Goal: Communication & Community: Answer question/provide support

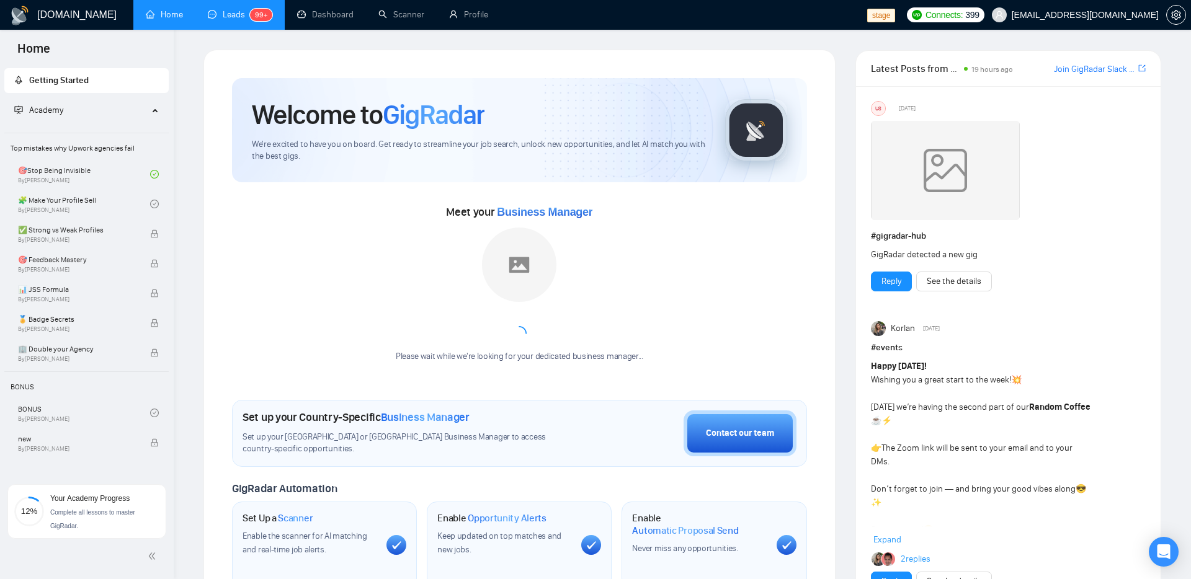
click at [239, 19] on link "Leads 99+" at bounding box center [240, 14] width 64 height 11
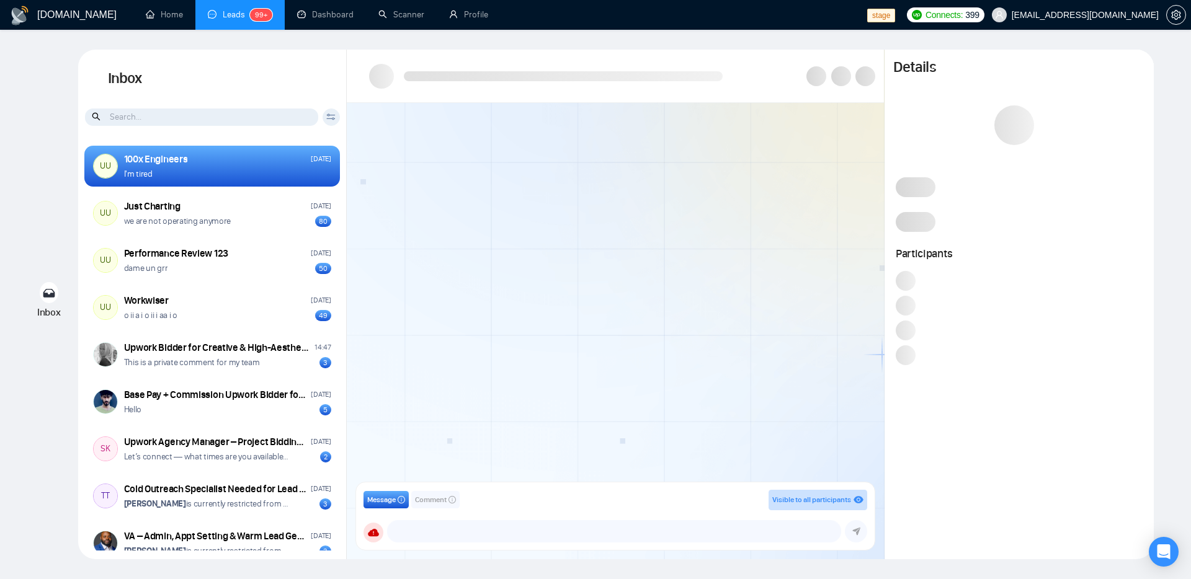
click at [719, 228] on div at bounding box center [615, 296] width 537 height 387
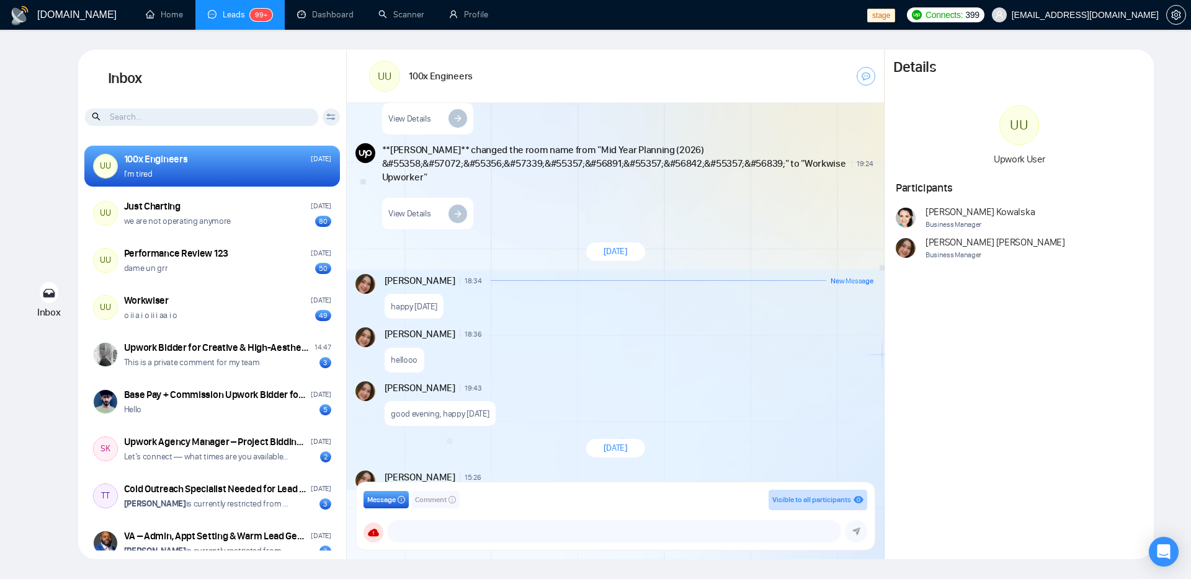
click at [769, 323] on div "[PERSON_NAME] 18:36 New Message hellooo" at bounding box center [615, 350] width 537 height 54
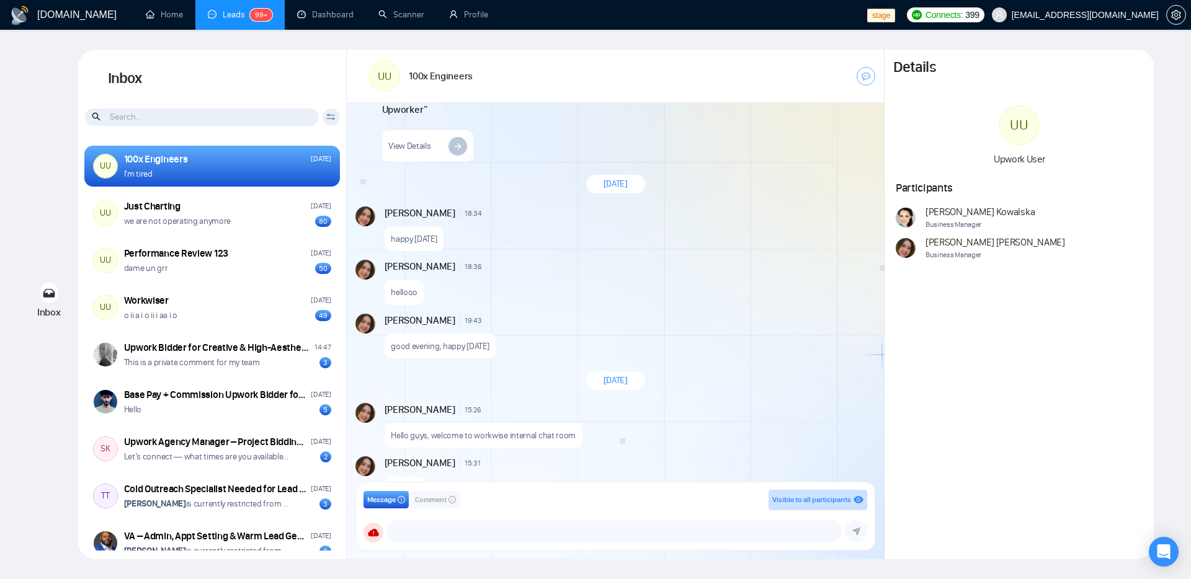
scroll to position [1366, 0]
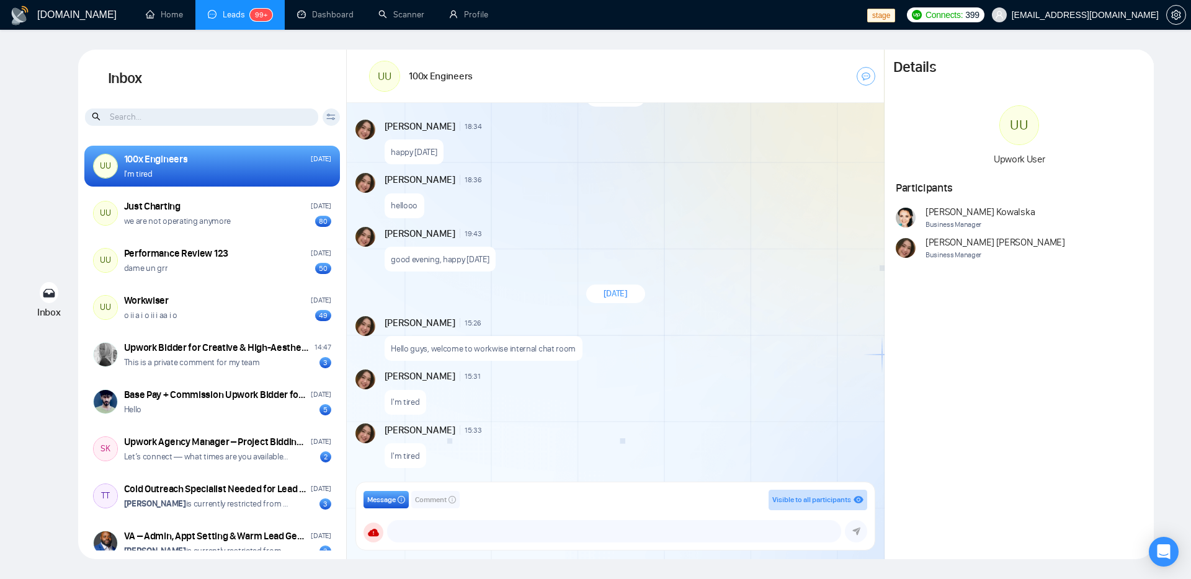
click at [531, 262] on div "good evening, happy [DATE]" at bounding box center [629, 257] width 489 height 32
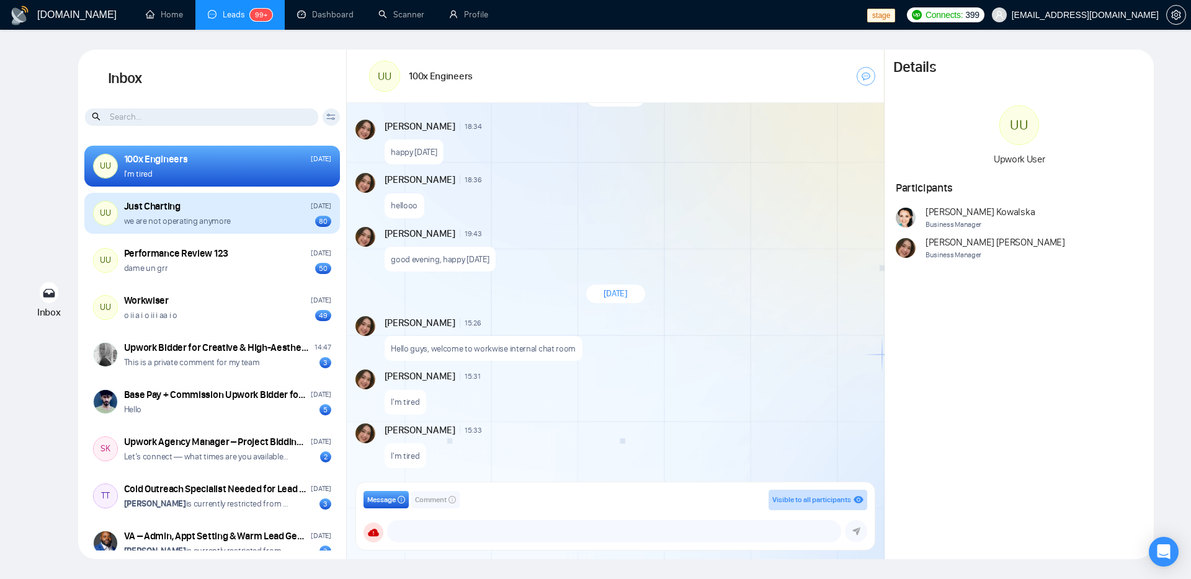
click at [274, 226] on div "we are not operating anymore 80" at bounding box center [227, 221] width 207 height 12
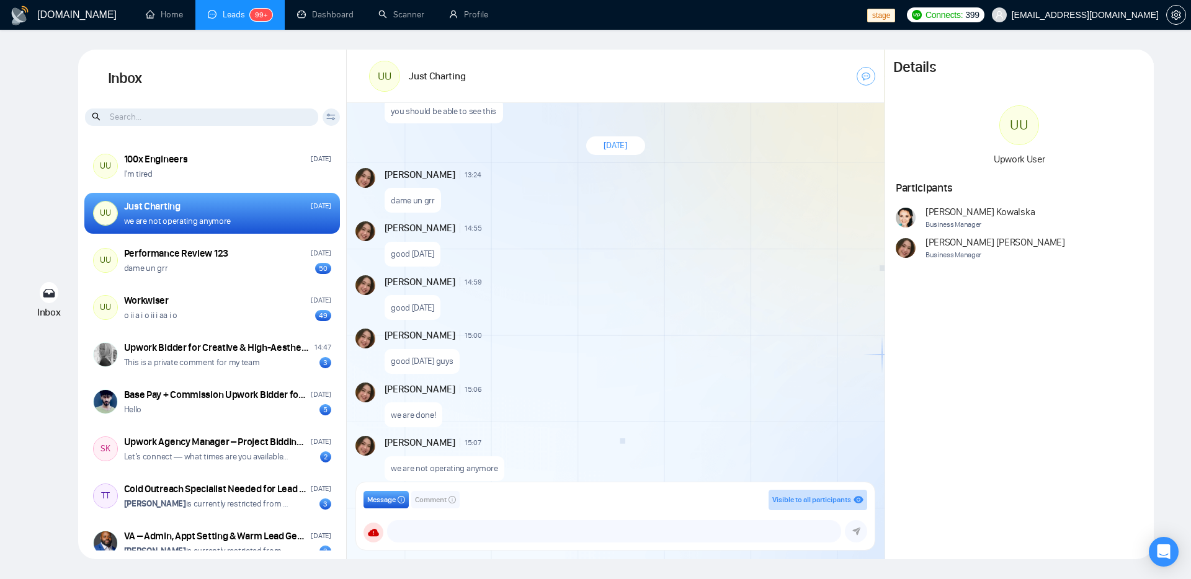
scroll to position [4649, 0]
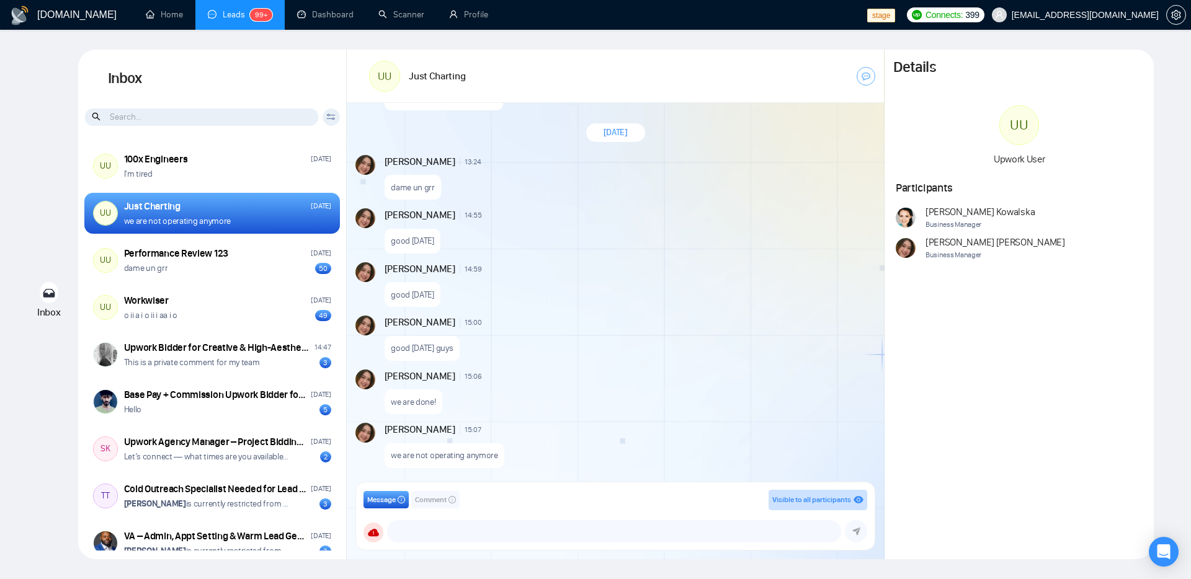
click at [663, 297] on div "good [DATE]" at bounding box center [629, 292] width 489 height 32
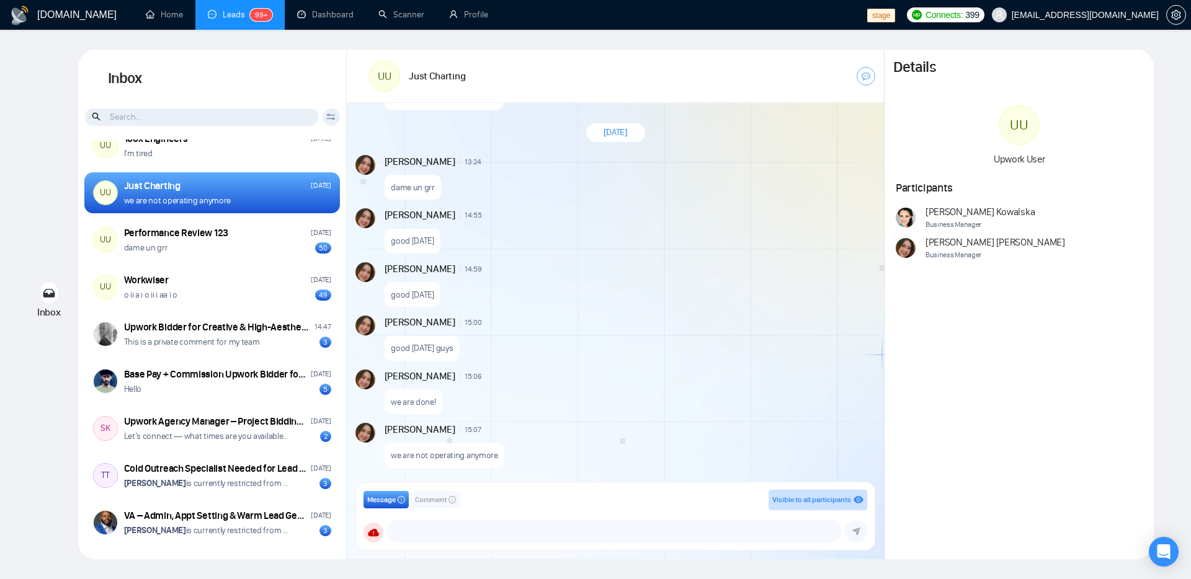
scroll to position [0, 0]
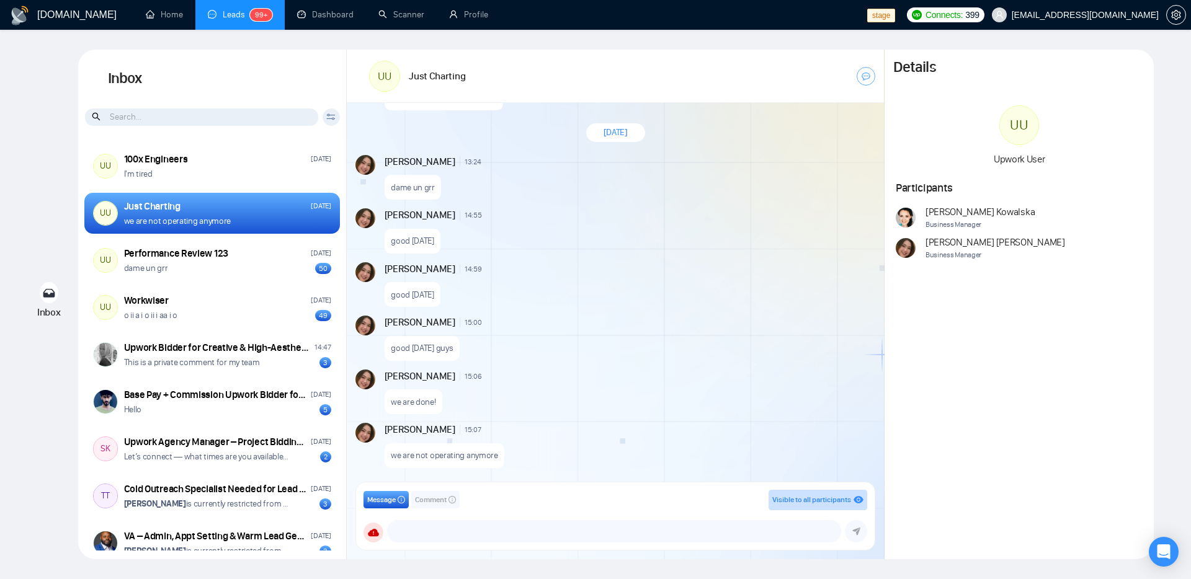
click at [656, 388] on div "we are done!" at bounding box center [629, 399] width 489 height 32
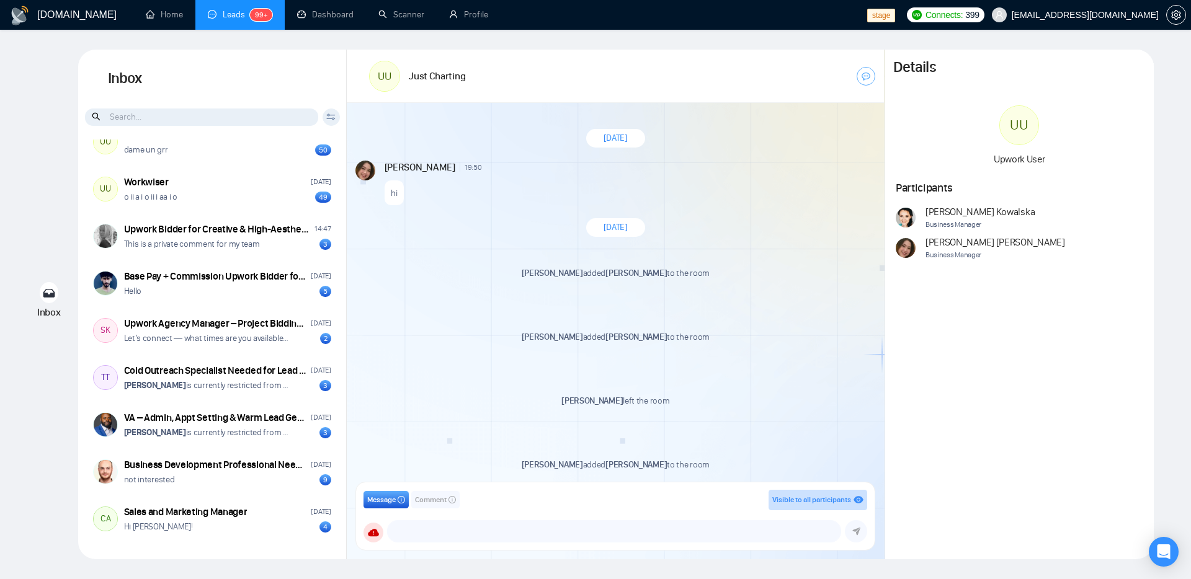
scroll to position [120, 0]
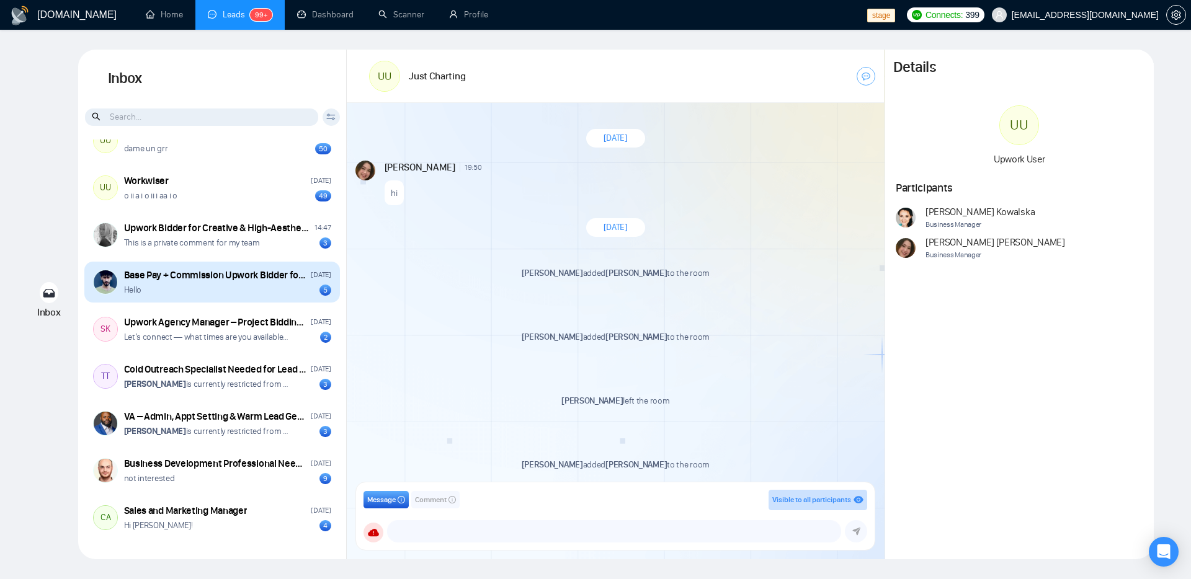
click at [244, 296] on div "Base Pay + Commission Upwork Bidder for [GEOGRAPHIC_DATA] Profile [DATE] Hello 5" at bounding box center [212, 282] width 256 height 41
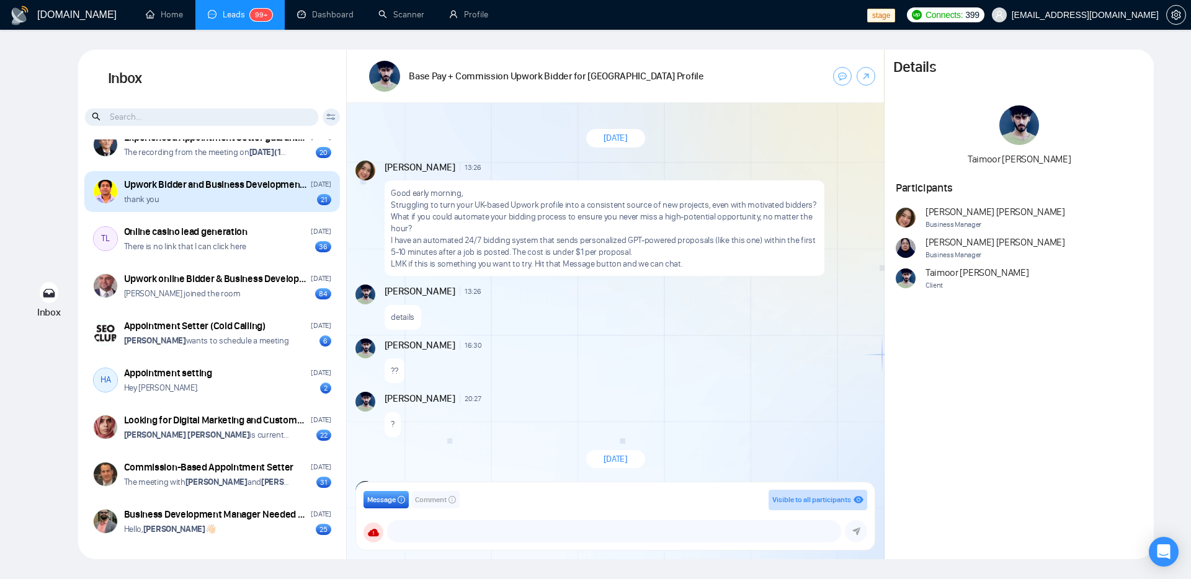
scroll to position [1702, 0]
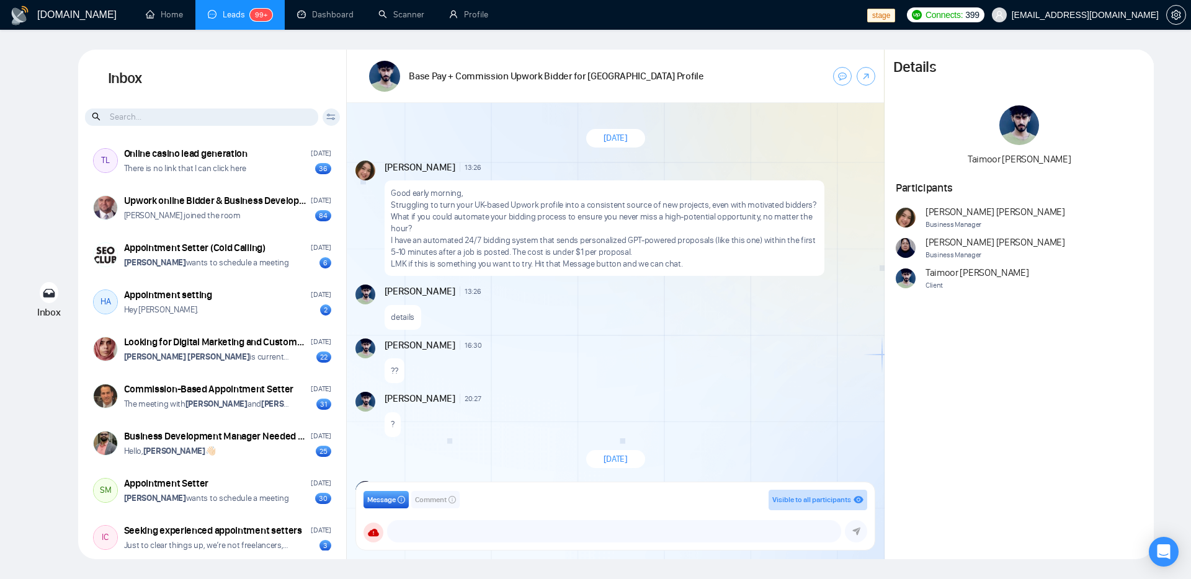
click at [184, 120] on input at bounding box center [201, 117] width 233 height 17
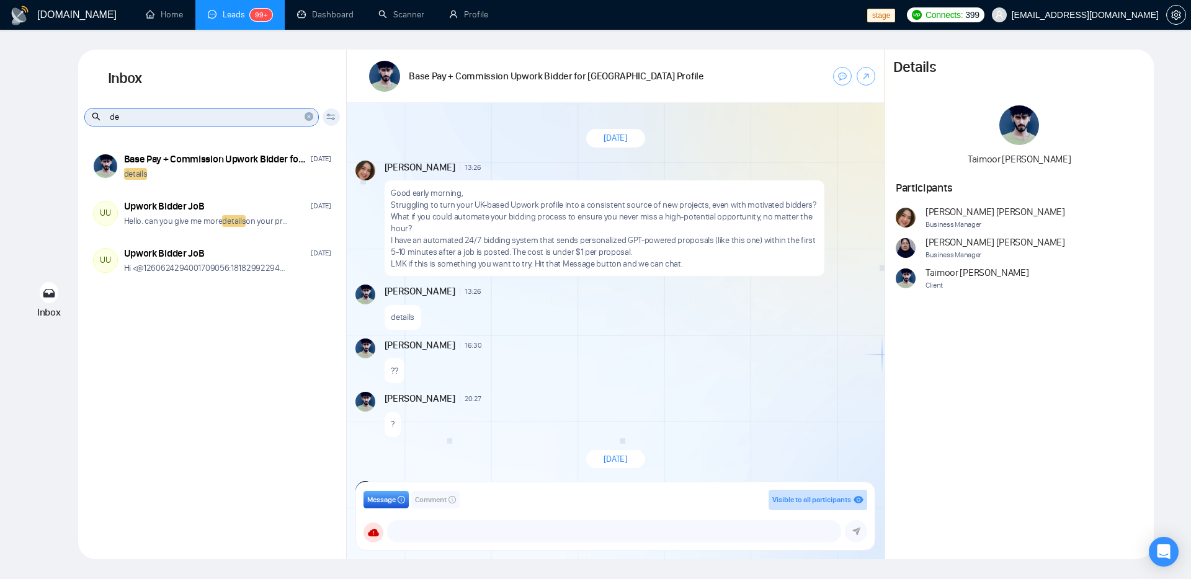
type input "d"
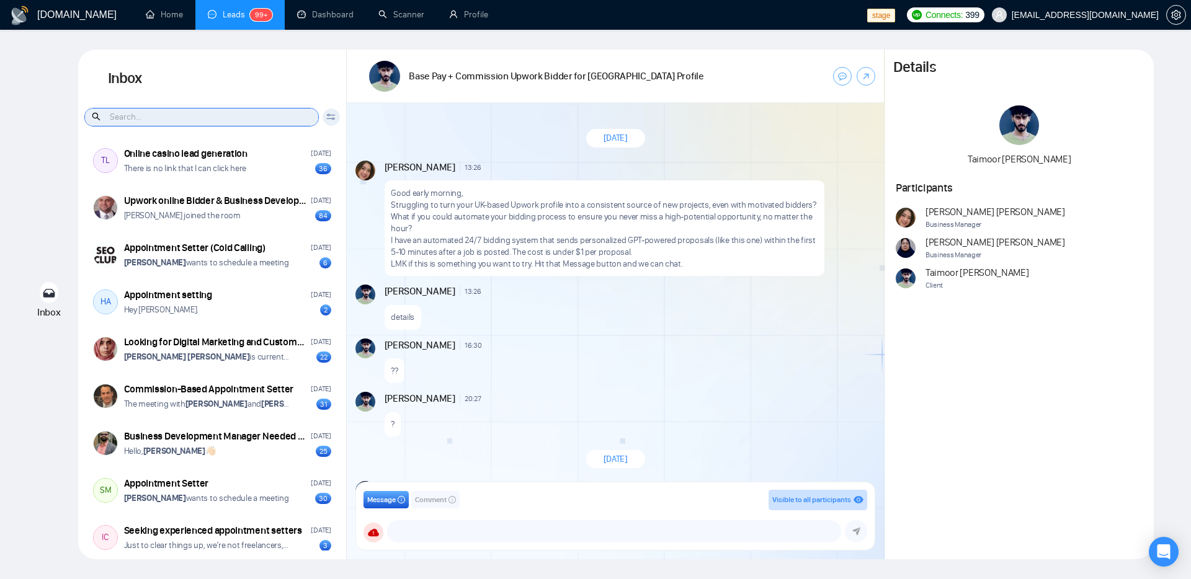
click at [329, 120] on icon at bounding box center [330, 116] width 9 height 7
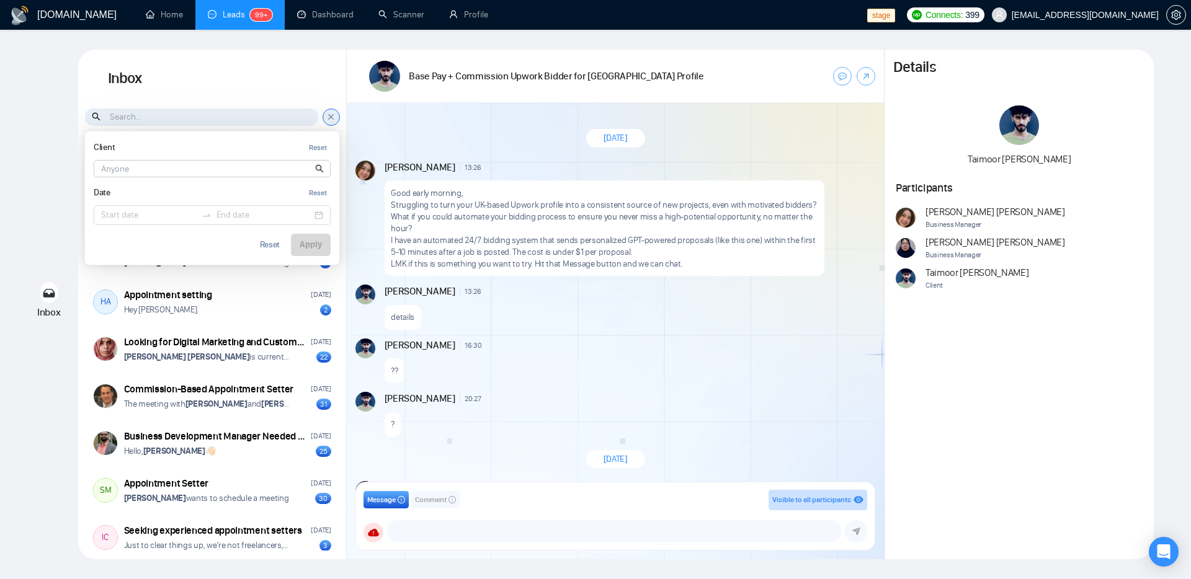
click at [275, 169] on input at bounding box center [212, 169] width 236 height 16
click at [31, 175] on div "Inbox Inbox Client Reset Date Reset Reset Apply UU 100x Engineers [DATE] I'm ti…" at bounding box center [595, 305] width 1151 height 510
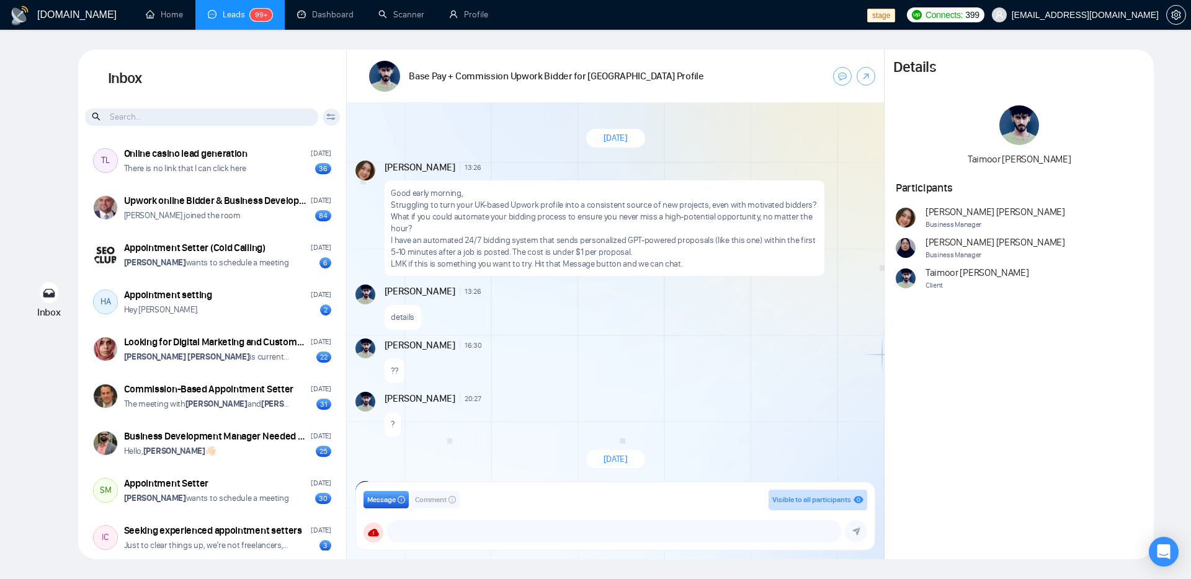
click at [1020, 146] on div "[PERSON_NAME]" at bounding box center [1018, 135] width 269 height 61
click at [724, 313] on div "details" at bounding box center [629, 314] width 489 height 32
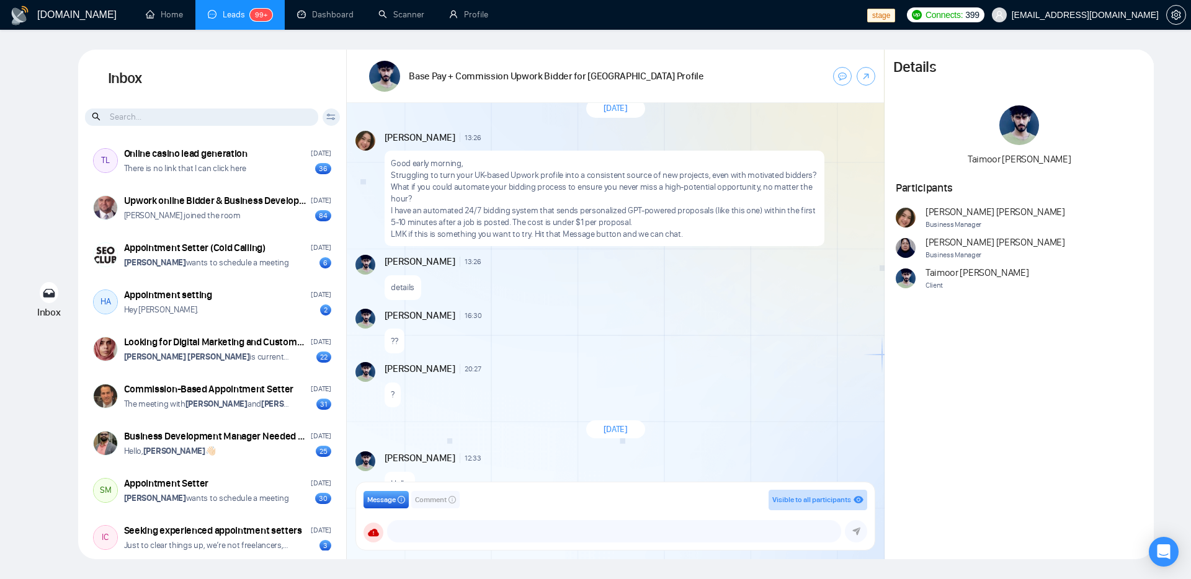
scroll to position [0, 0]
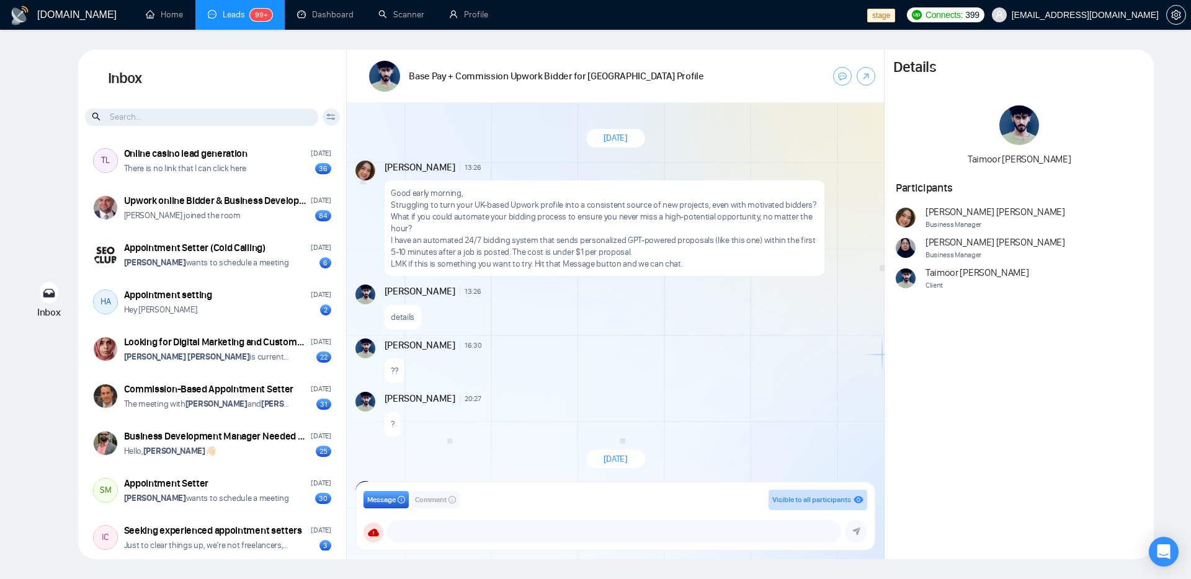
click at [425, 504] on span "Comment" at bounding box center [431, 500] width 32 height 12
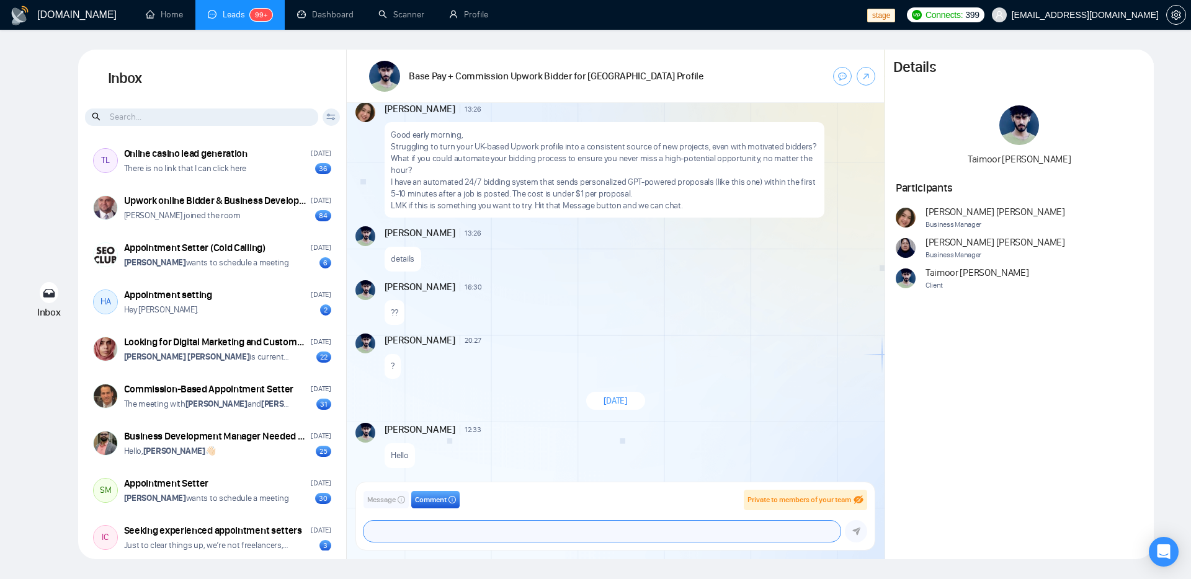
click at [549, 540] on textarea at bounding box center [601, 531] width 477 height 21
type textarea "h"
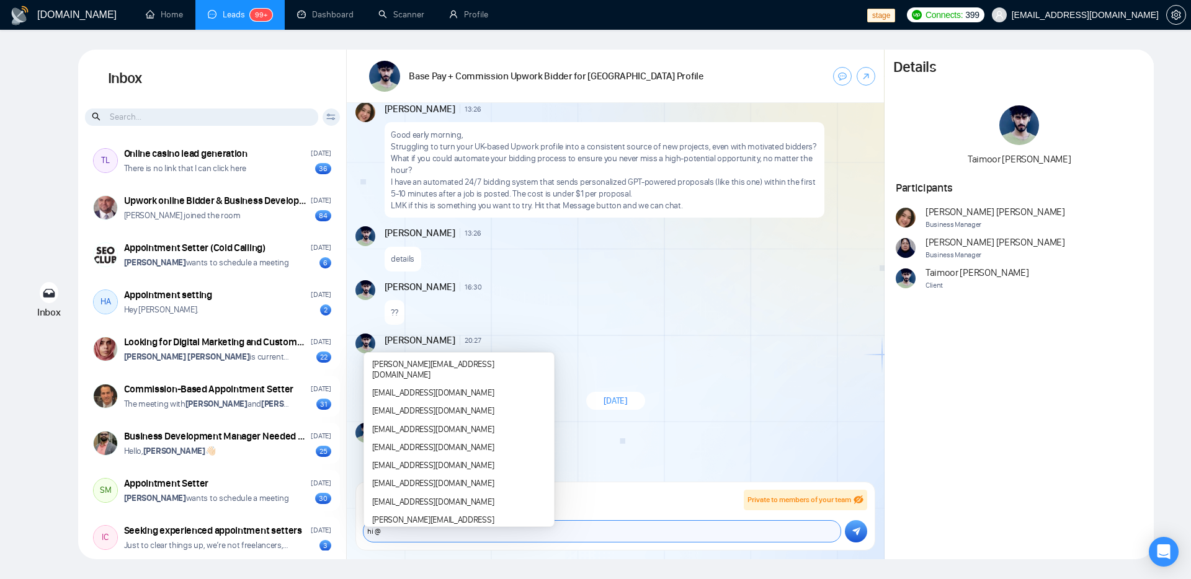
scroll to position [106, 0]
click at [463, 391] on div "[EMAIL_ADDRESS][DOMAIN_NAME]" at bounding box center [459, 398] width 183 height 15
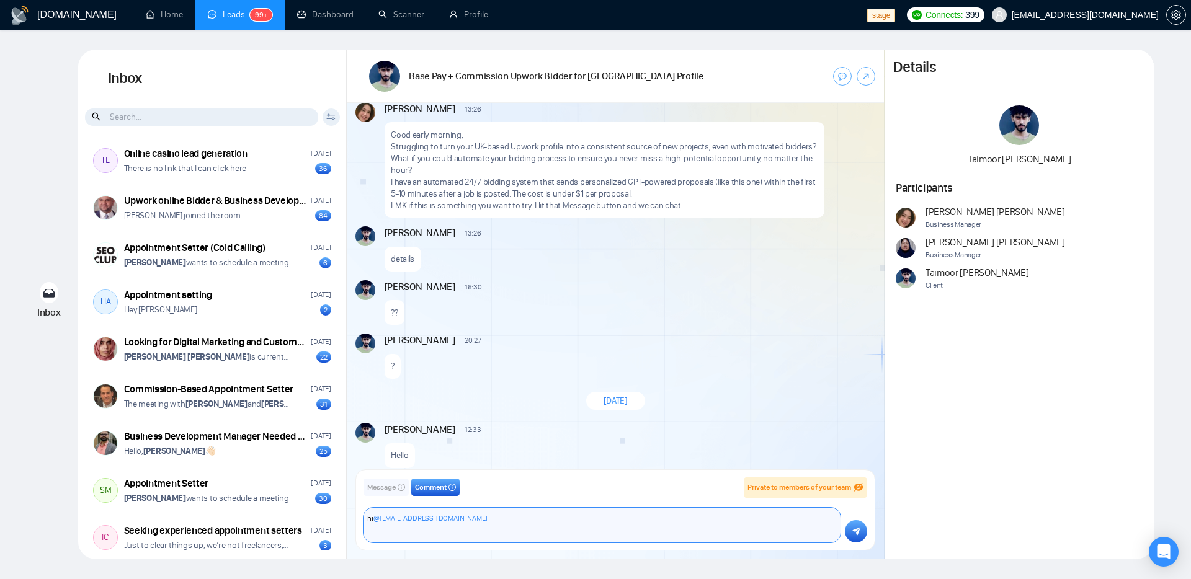
type textarea "hi @[EMAIL_ADDRESS][DOMAIN_NAME]"
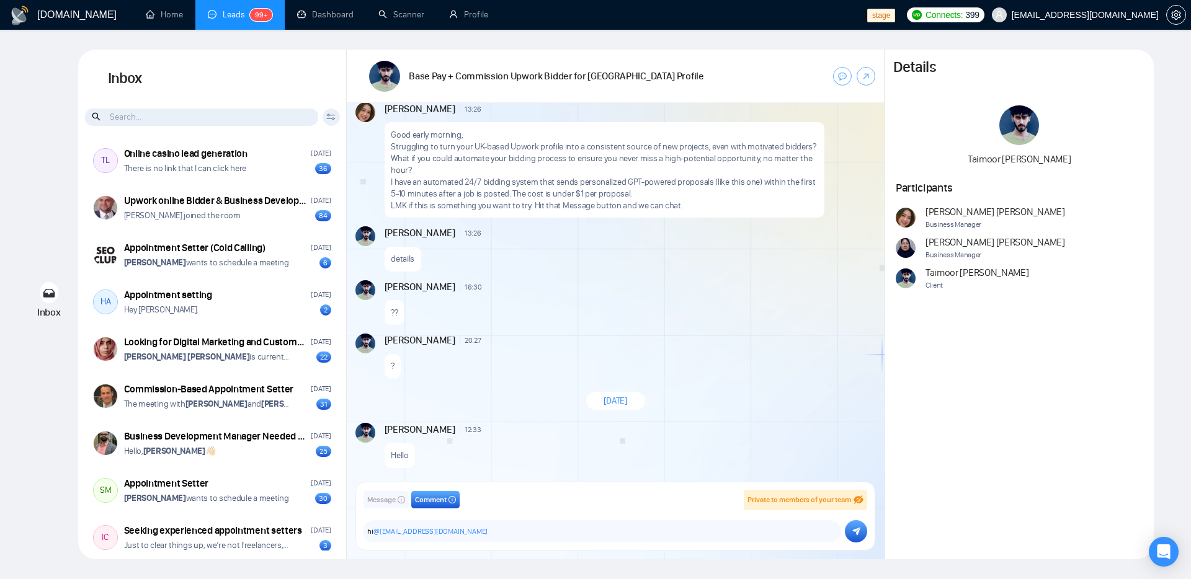
click at [862, 525] on button "submit" at bounding box center [856, 531] width 22 height 22
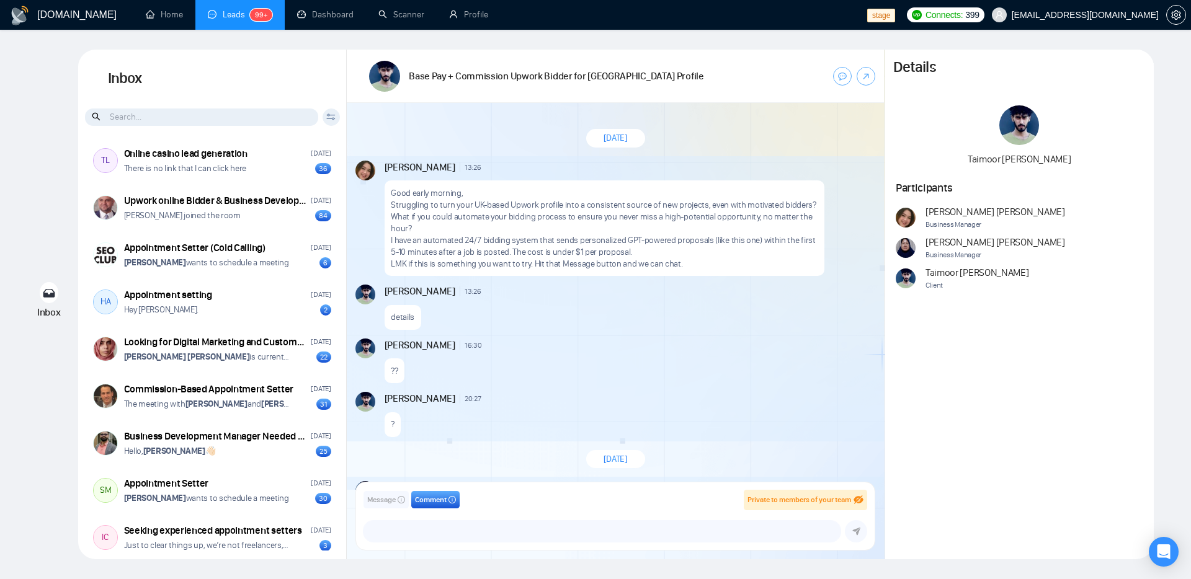
scroll to position [148, 0]
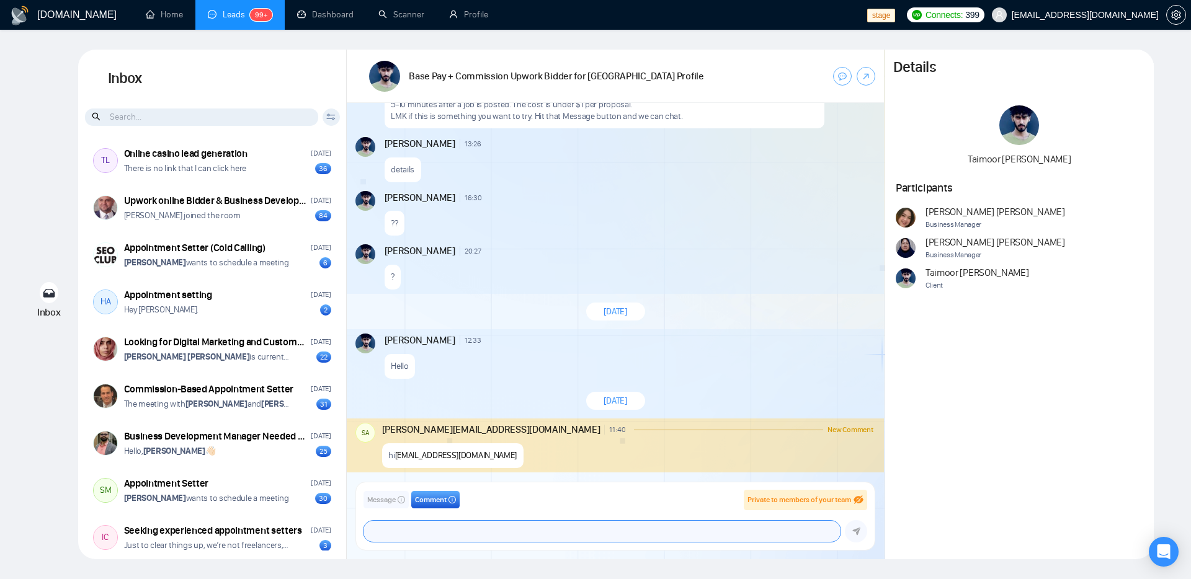
click at [585, 532] on textarea at bounding box center [601, 531] width 477 height 21
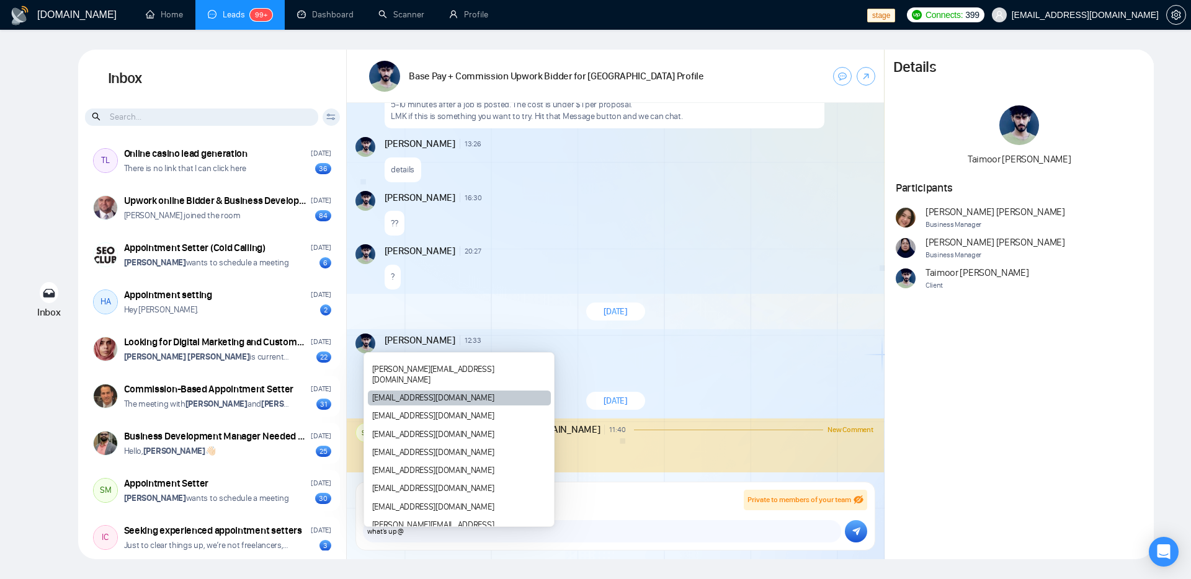
click at [418, 391] on div "[EMAIL_ADDRESS][DOMAIN_NAME]" at bounding box center [459, 398] width 183 height 15
type textarea "what's up @[EMAIL_ADDRESS][DOMAIN_NAME]"
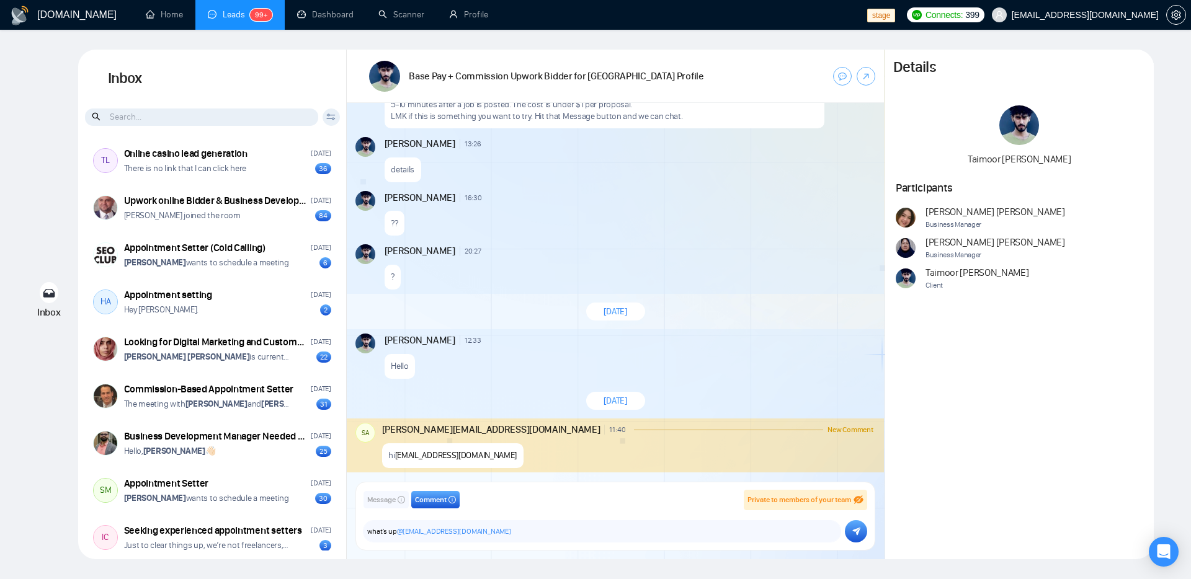
click at [847, 531] on button "submit" at bounding box center [856, 531] width 22 height 22
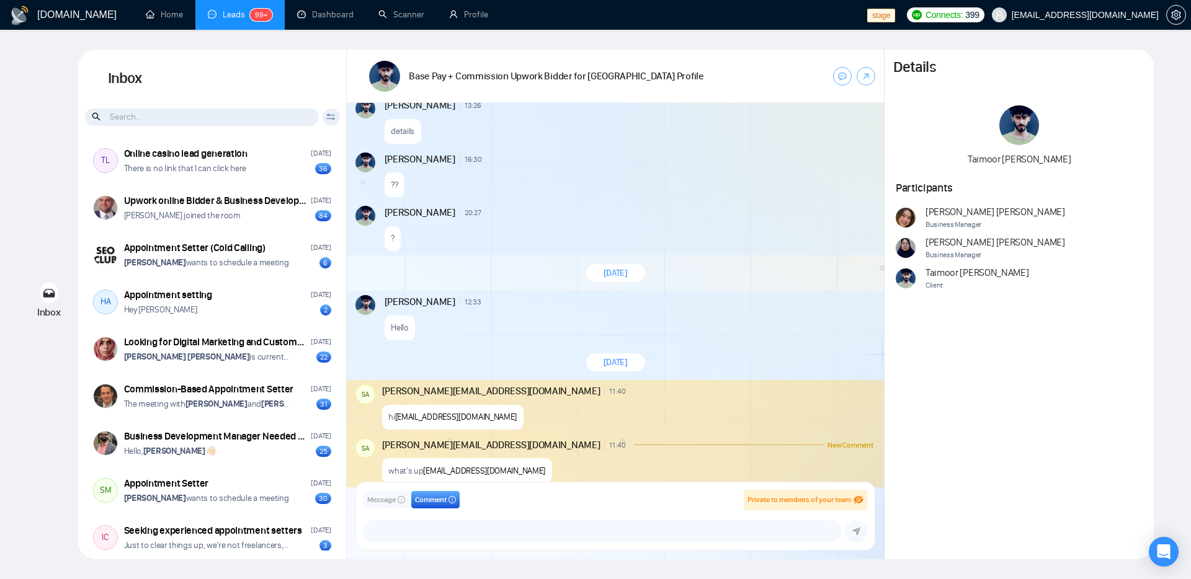
scroll to position [201, 0]
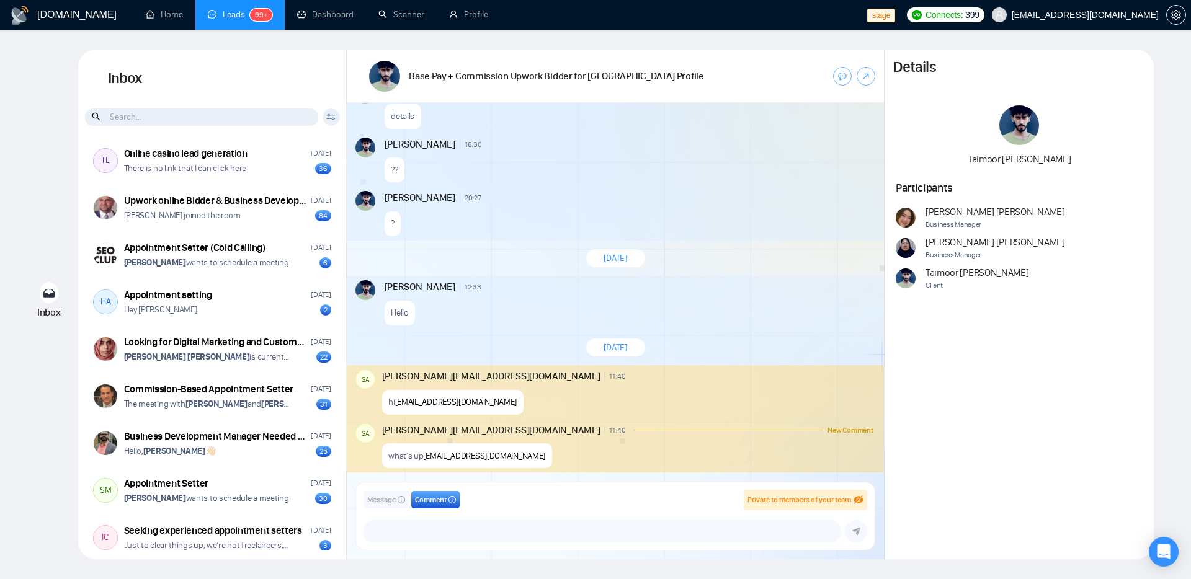
click at [770, 275] on div "[DATE]" at bounding box center [615, 259] width 537 height 36
click at [385, 501] on span "Message" at bounding box center [381, 500] width 29 height 12
click at [805, 244] on div "[DATE]" at bounding box center [615, 259] width 537 height 36
click at [810, 231] on div "?" at bounding box center [629, 221] width 489 height 32
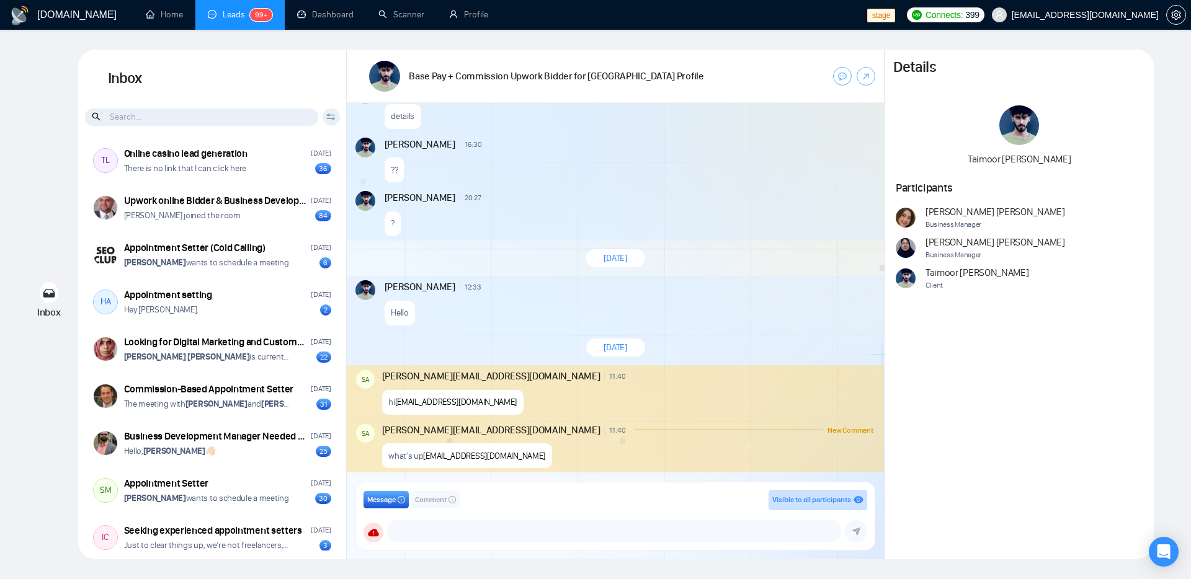
click at [741, 217] on div "?" at bounding box center [629, 221] width 489 height 32
click at [726, 257] on div "[DATE]" at bounding box center [615, 259] width 537 height 36
click at [419, 502] on span "Comment" at bounding box center [431, 500] width 32 height 12
click at [381, 503] on span "Message" at bounding box center [381, 500] width 29 height 12
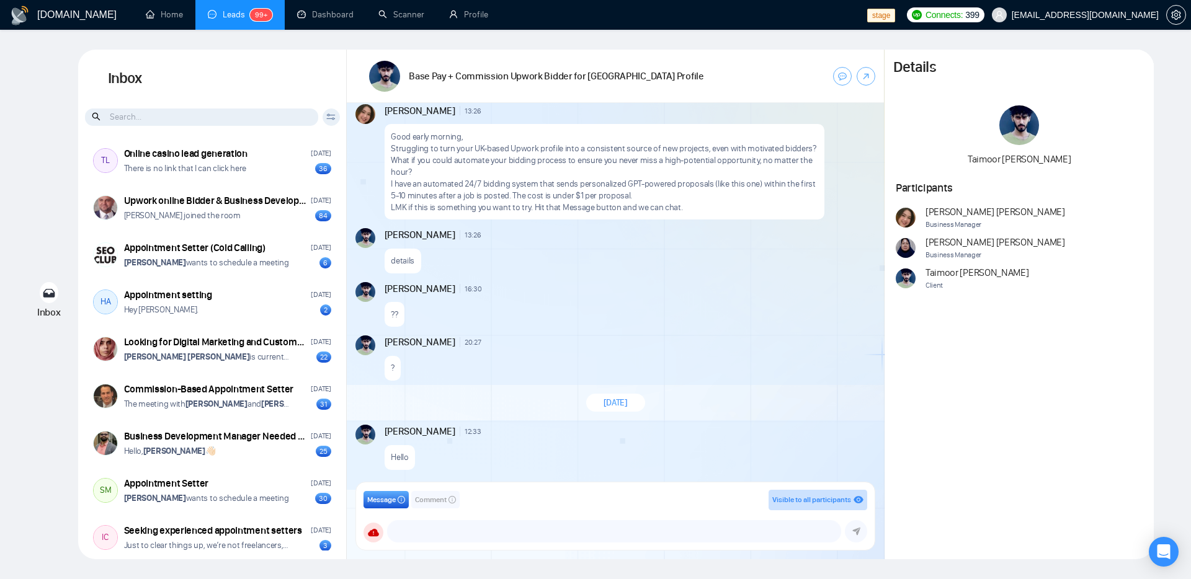
scroll to position [0, 0]
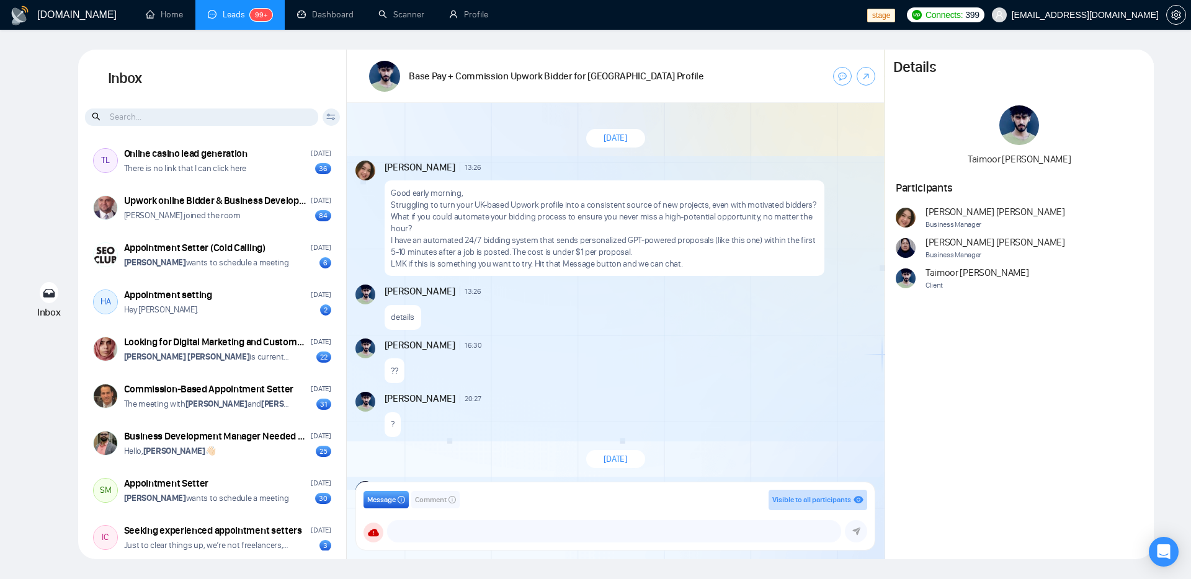
click at [542, 234] on p "I have an automated 24/7 bidding system that sends personalized GPT-powered pro…" at bounding box center [604, 246] width 427 height 24
click at [522, 215] on p "Struggling to turn your UK-based Upwork profile into a consistent source of new…" at bounding box center [604, 216] width 427 height 35
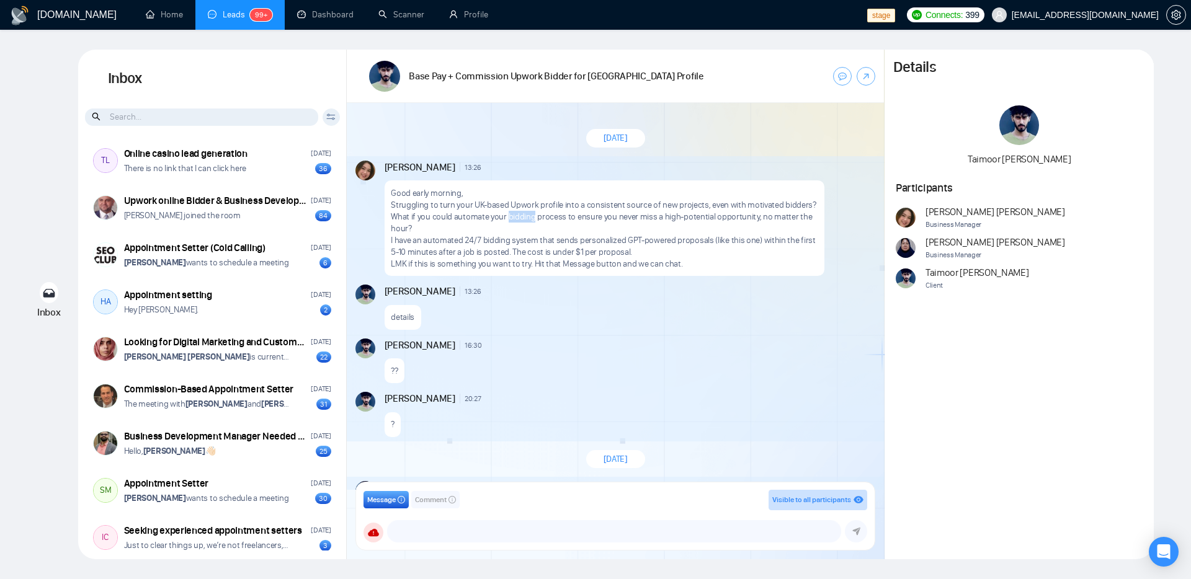
click at [522, 215] on p "Struggling to turn your UK-based Upwork profile into a consistent source of new…" at bounding box center [604, 216] width 427 height 35
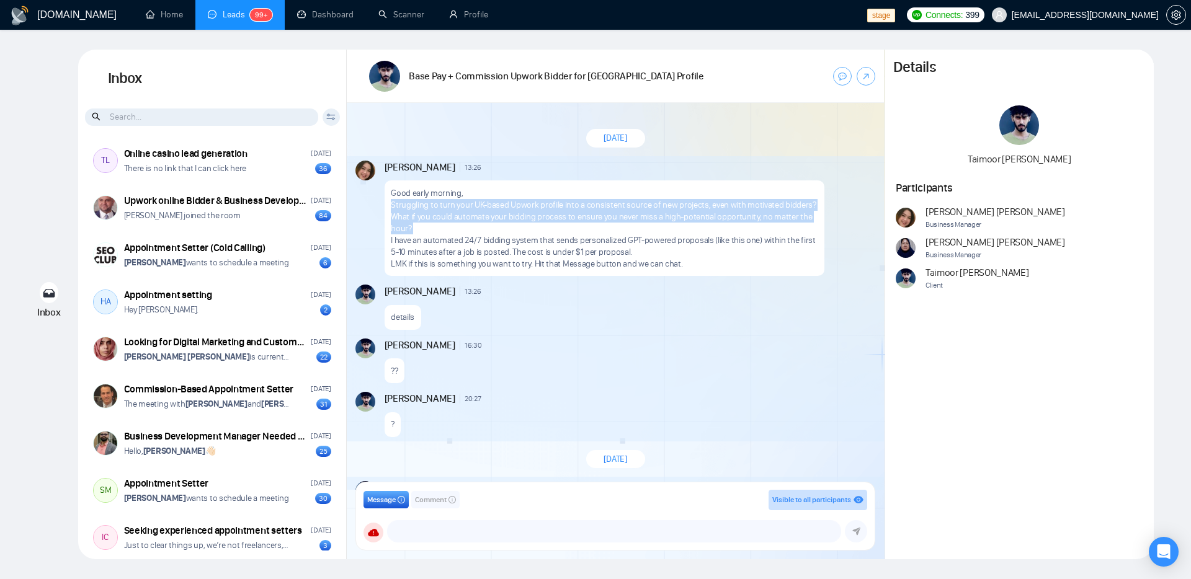
click at [513, 263] on p "LMK if this is something you want to try. Hit that Message button and we can ch…" at bounding box center [604, 264] width 427 height 12
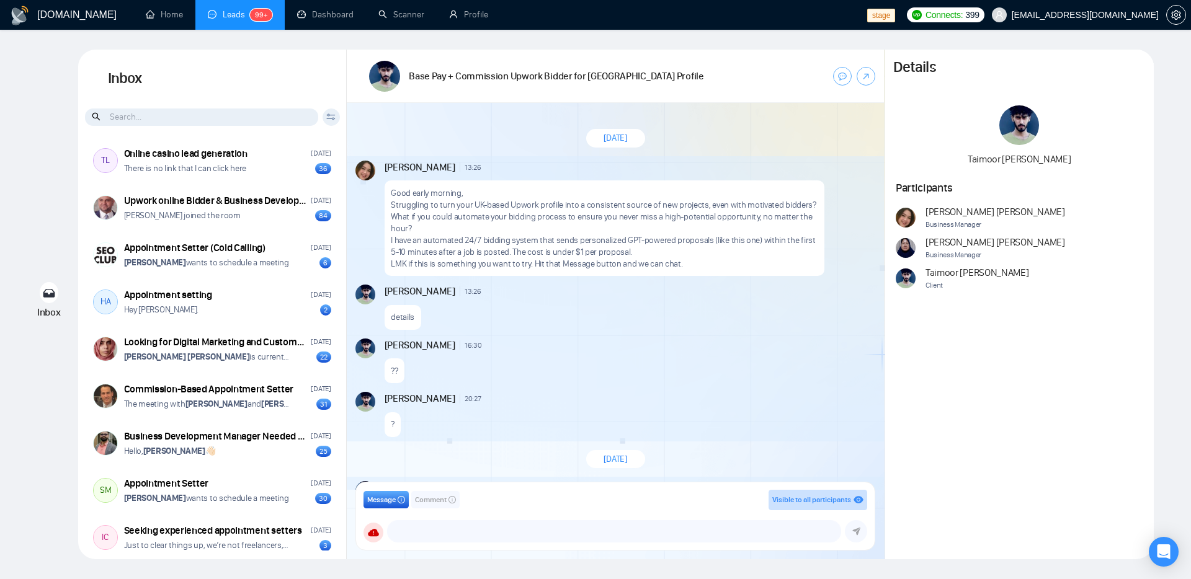
click at [513, 263] on p "LMK if this is something you want to try. Hit that Message button and we can ch…" at bounding box center [604, 264] width 427 height 12
click at [532, 247] on p "I have an automated 24/7 bidding system that sends personalized GPT-powered pro…" at bounding box center [604, 246] width 427 height 24
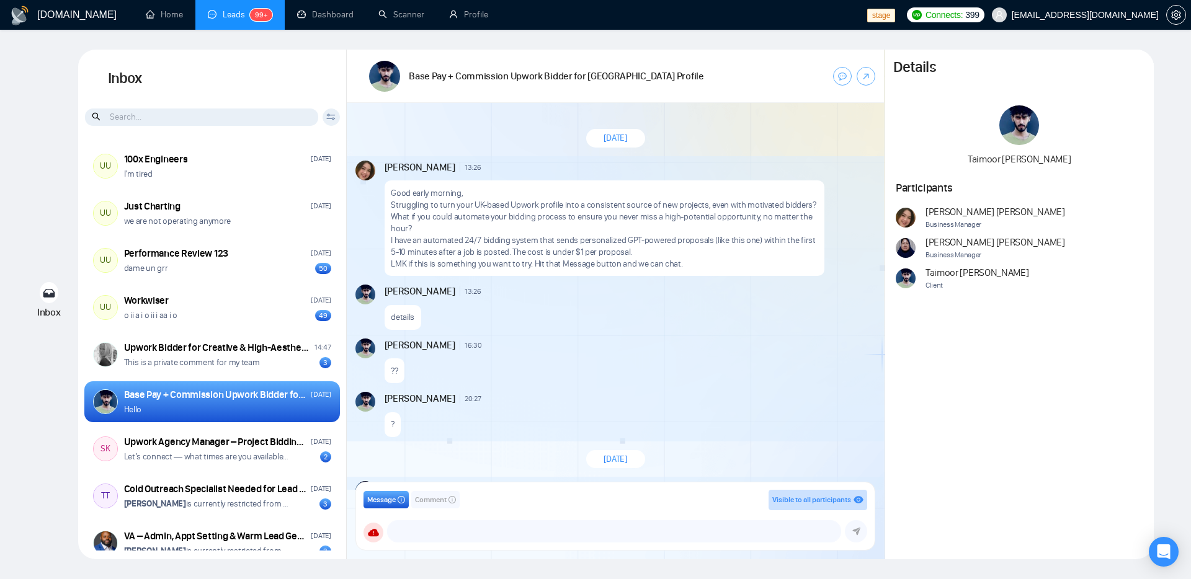
click at [602, 313] on div "details" at bounding box center [629, 314] width 489 height 32
click at [690, 228] on p "Struggling to turn your UK-based Upwork profile into a consistent source of new…" at bounding box center [604, 216] width 427 height 35
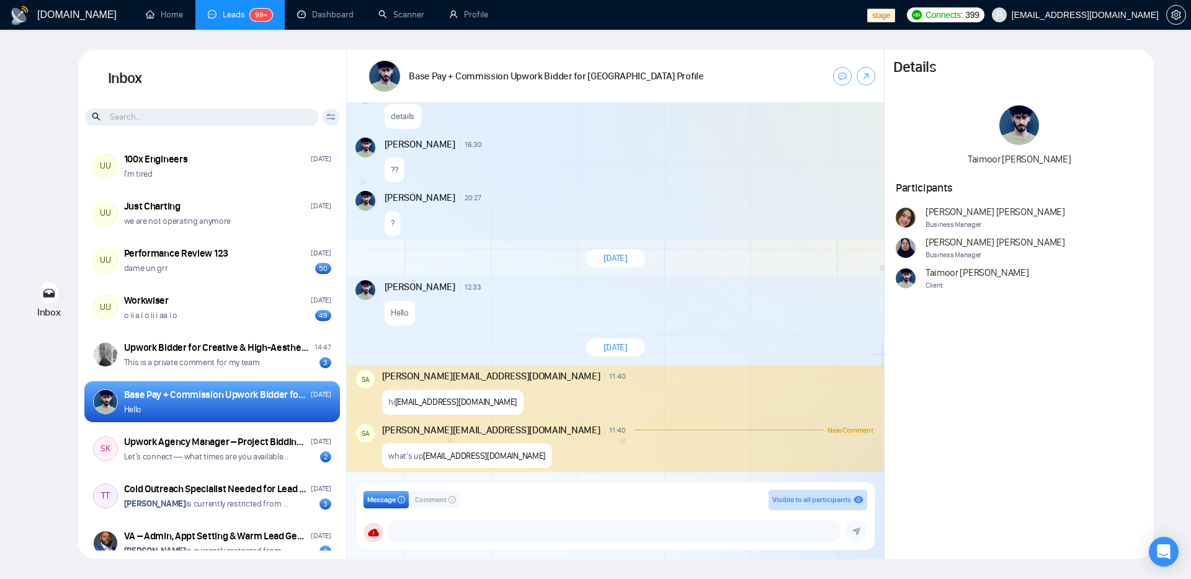
click at [703, 199] on div "New Message" at bounding box center [681, 197] width 383 height 7
click at [786, 60] on div at bounding box center [805, 75] width 139 height 35
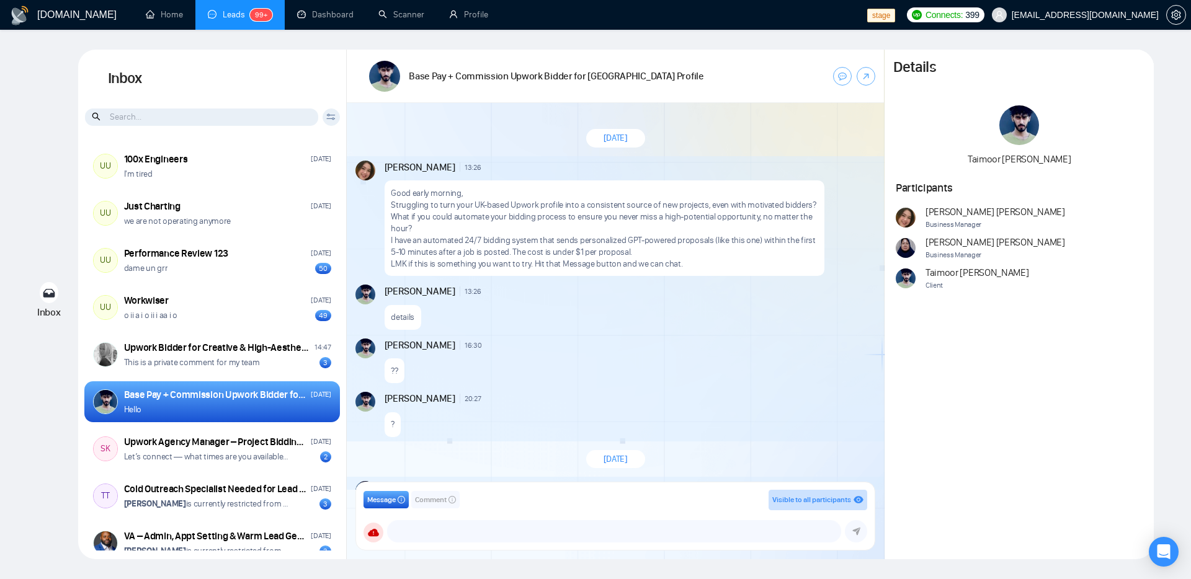
click at [652, 407] on div "?" at bounding box center [629, 422] width 489 height 32
click at [695, 325] on div "details" at bounding box center [629, 314] width 489 height 32
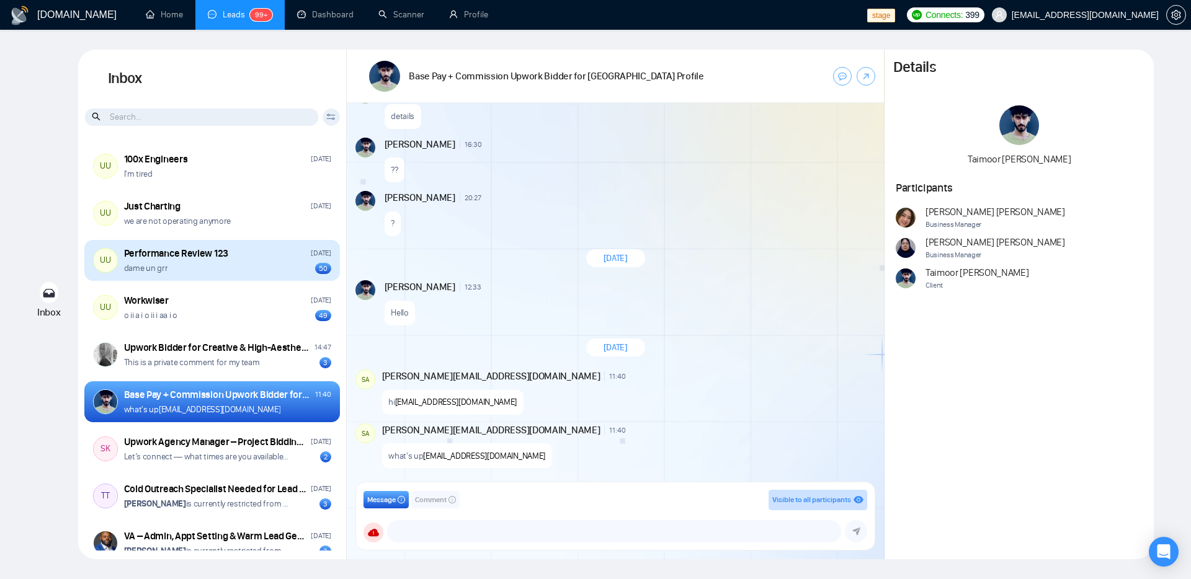
click at [235, 272] on div "dame un grr 50" at bounding box center [227, 268] width 207 height 12
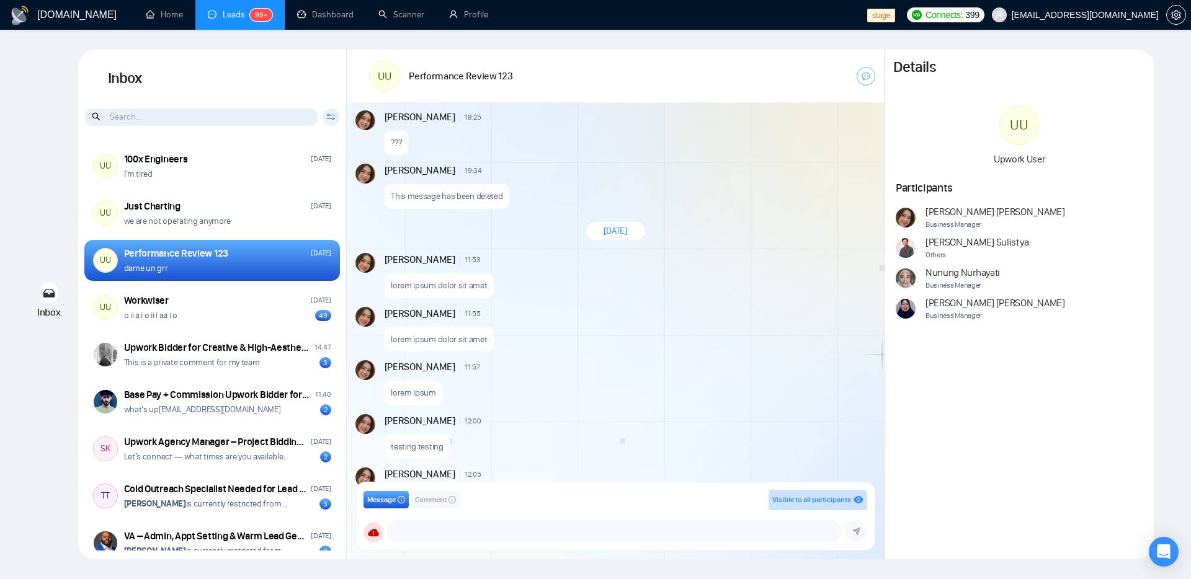
scroll to position [1270, 0]
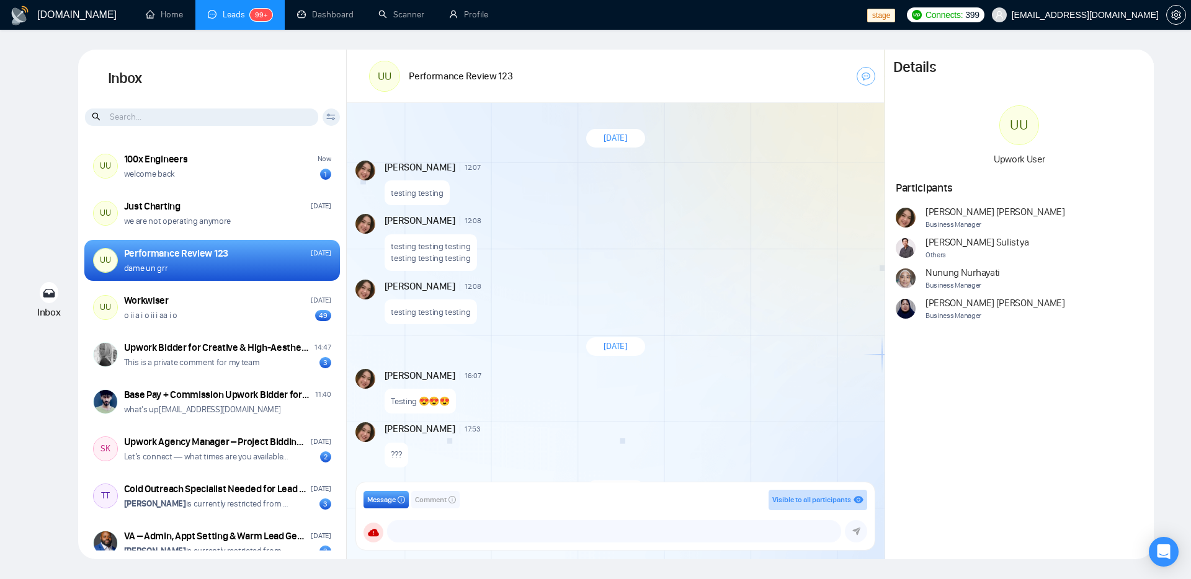
scroll to position [969, 0]
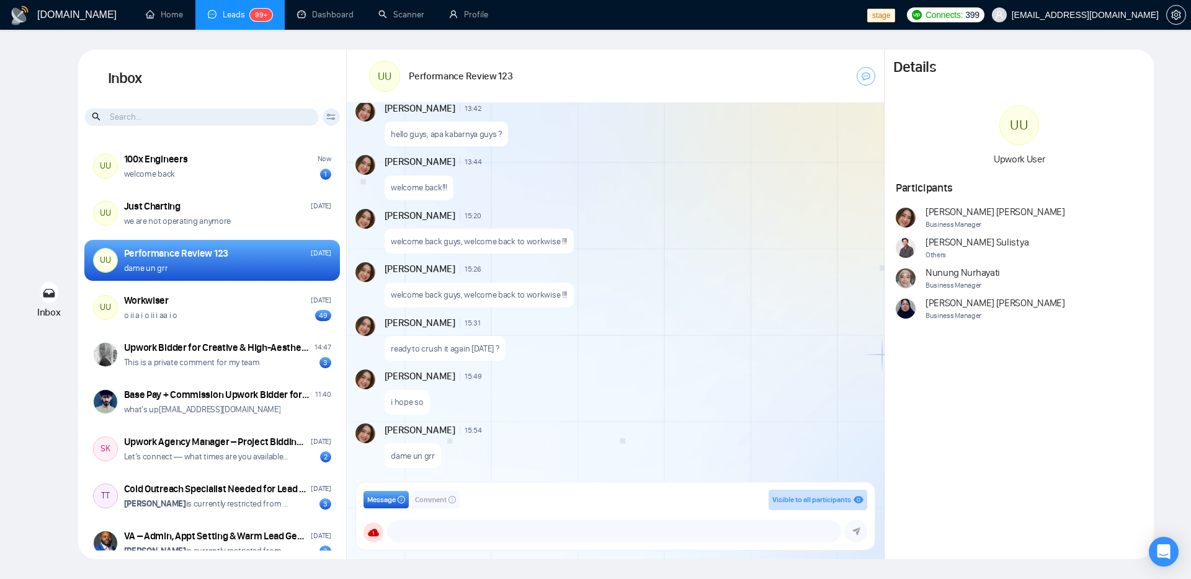
click at [25, 164] on div "Inbox Inbox Client Reset Date Reset Reset Apply UU 100x Engineers Now welcome b…" at bounding box center [595, 305] width 1151 height 510
click at [816, 234] on div "welcome back guys, welcome back to workwise !!!" at bounding box center [629, 239] width 489 height 32
click at [716, 288] on div "welcome back guys, welcome back to workwise !!!" at bounding box center [629, 292] width 489 height 32
click at [626, 340] on div "ready to crush it again today ?" at bounding box center [629, 346] width 489 height 32
click at [723, 274] on div "Andrian Marsella 15:26 New Message" at bounding box center [629, 269] width 489 height 14
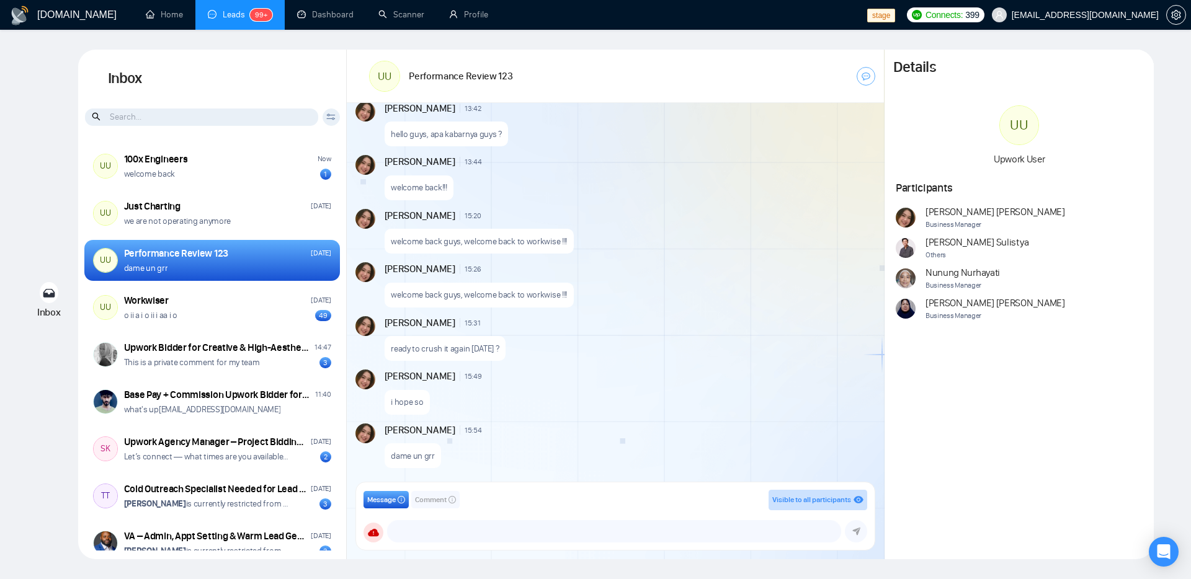
click at [754, 240] on div "welcome back guys, welcome back to workwise !!!" at bounding box center [629, 239] width 489 height 32
